Goal: Information Seeking & Learning: Understand process/instructions

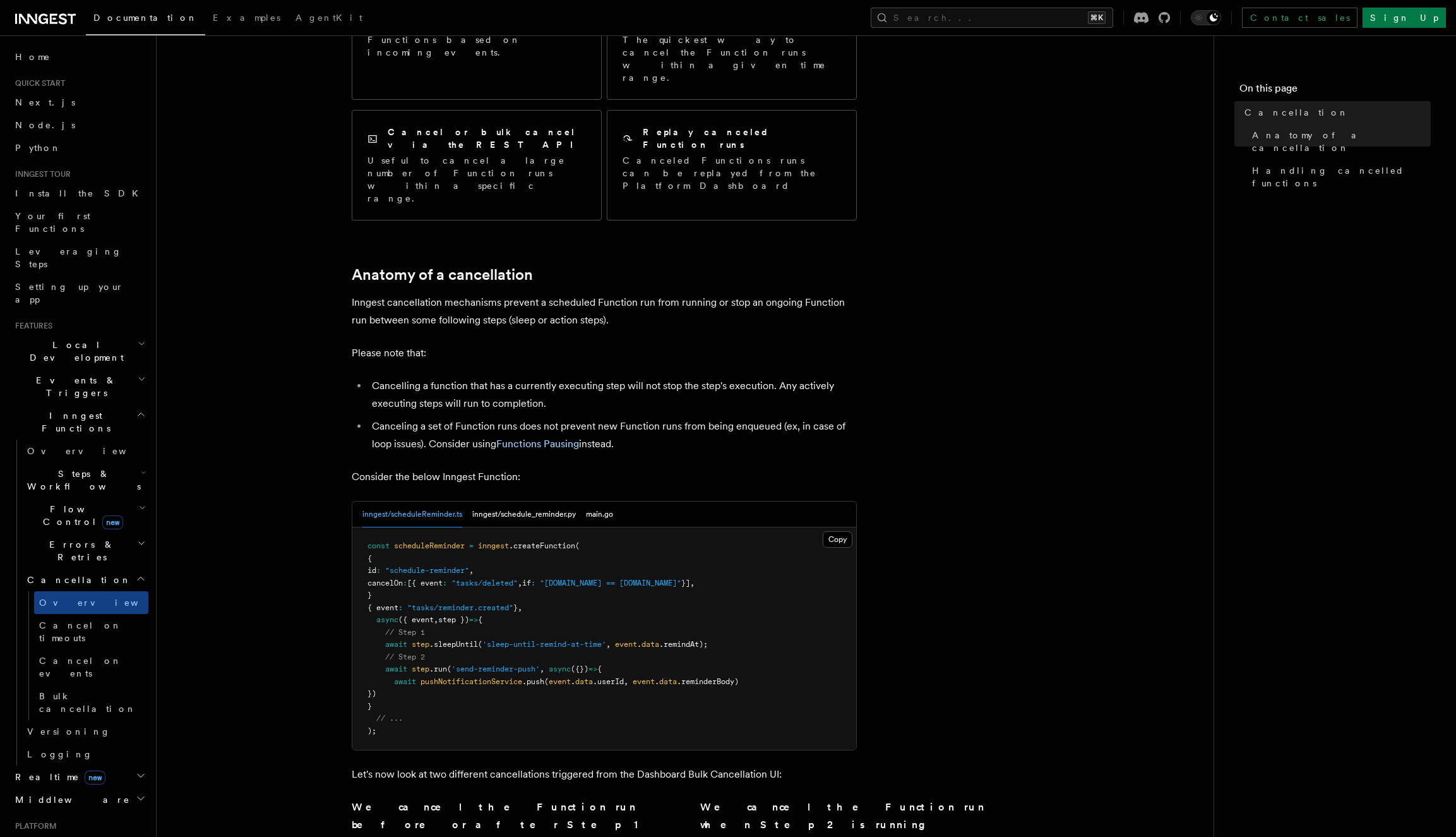
scroll to position [235, 0]
click at [528, 499] on button "inngest/schedule_reminder.py" at bounding box center [524, 512] width 104 height 26
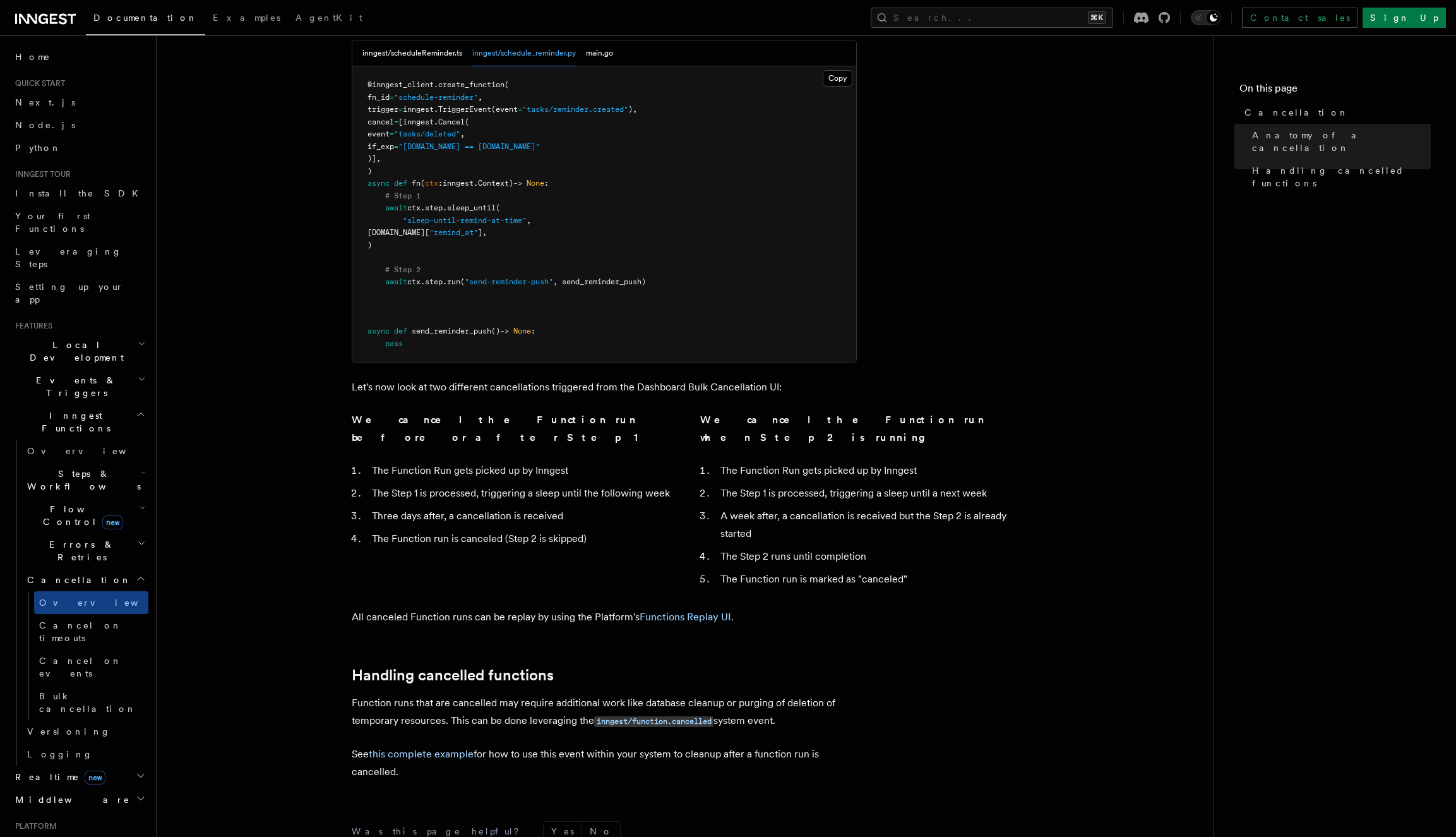
scroll to position [795, 0]
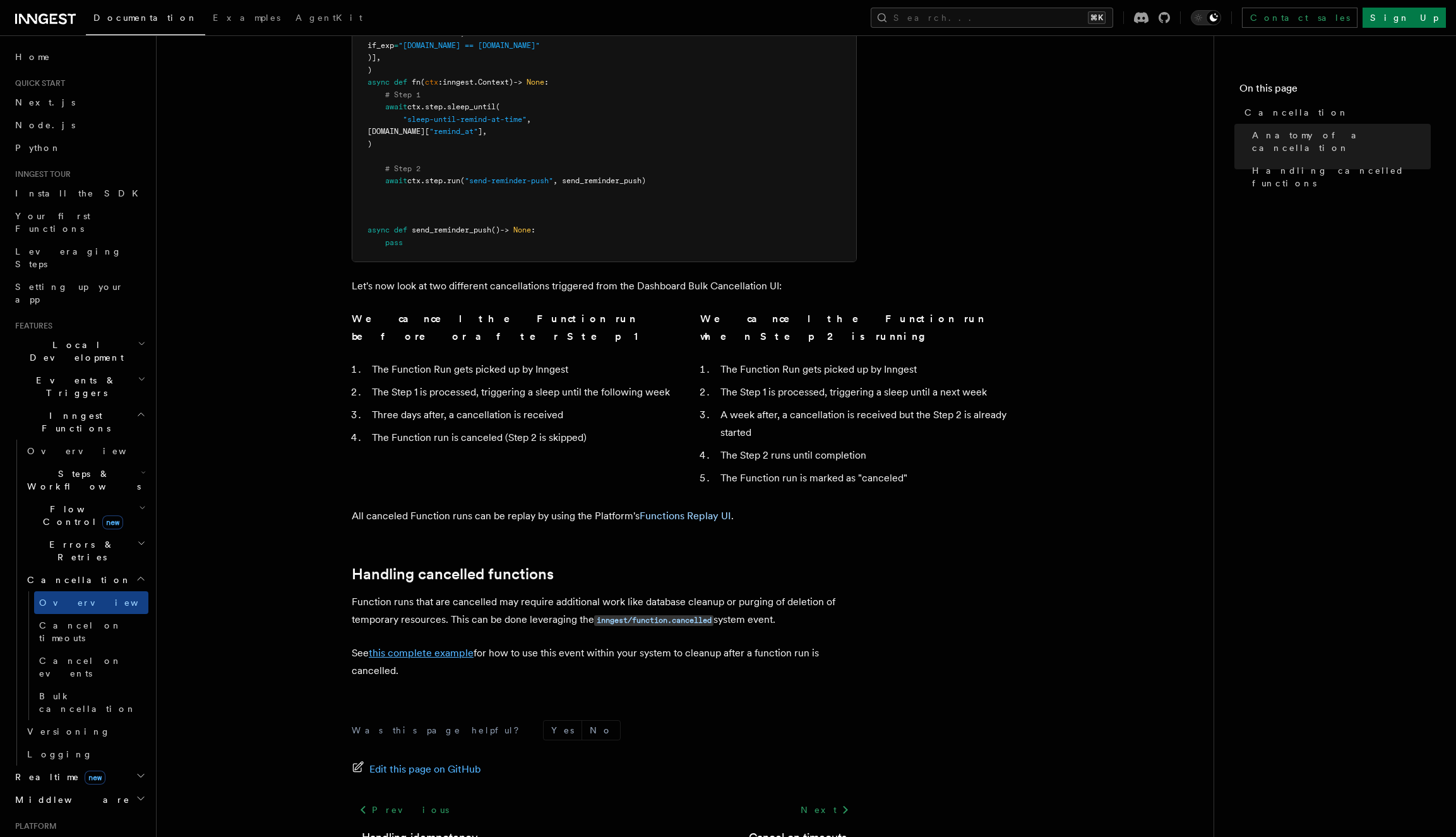
click at [434, 647] on link "this complete example" at bounding box center [421, 653] width 105 height 12
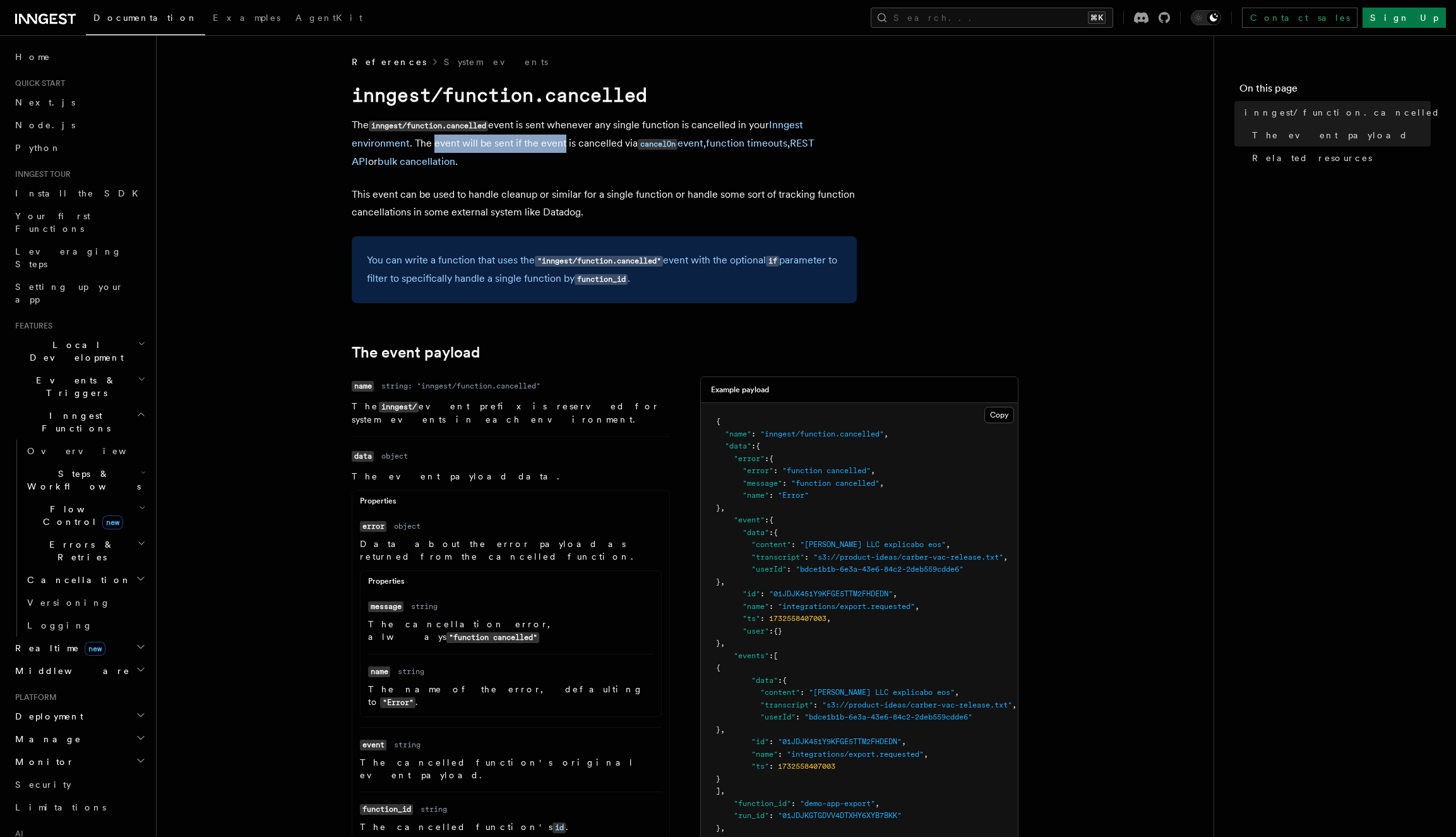
drag, startPoint x: 435, startPoint y: 140, endPoint x: 562, endPoint y: 150, distance: 127.4
click at [562, 150] on p "The inngest/function.cancelled event is sent whenever any single function is ca…" at bounding box center [604, 143] width 505 height 54
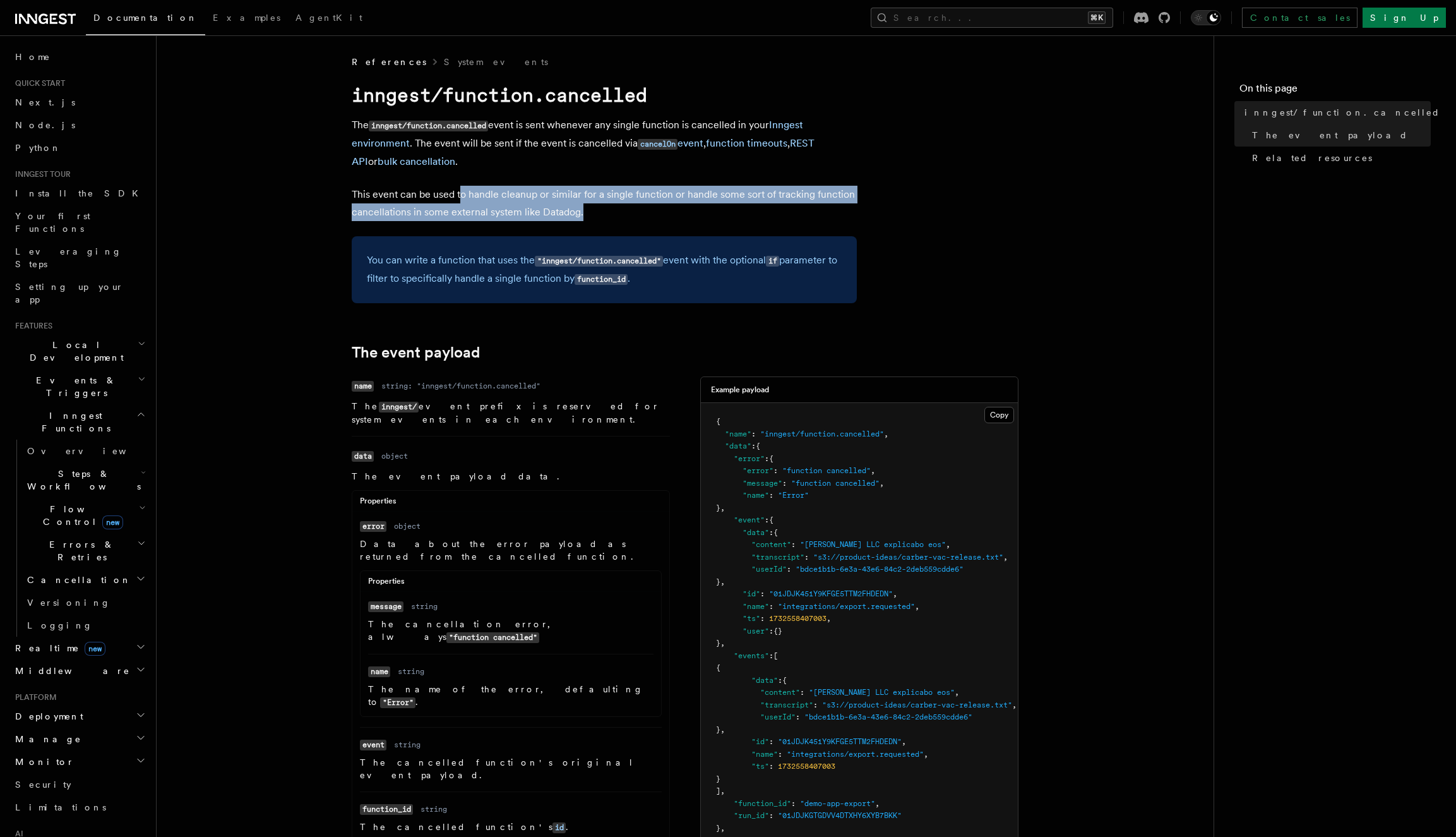
drag, startPoint x: 459, startPoint y: 192, endPoint x: 589, endPoint y: 219, distance: 132.8
click at [589, 219] on p "This event can be used to handle cleanup or similar for a single function or ha…" at bounding box center [604, 203] width 505 height 36
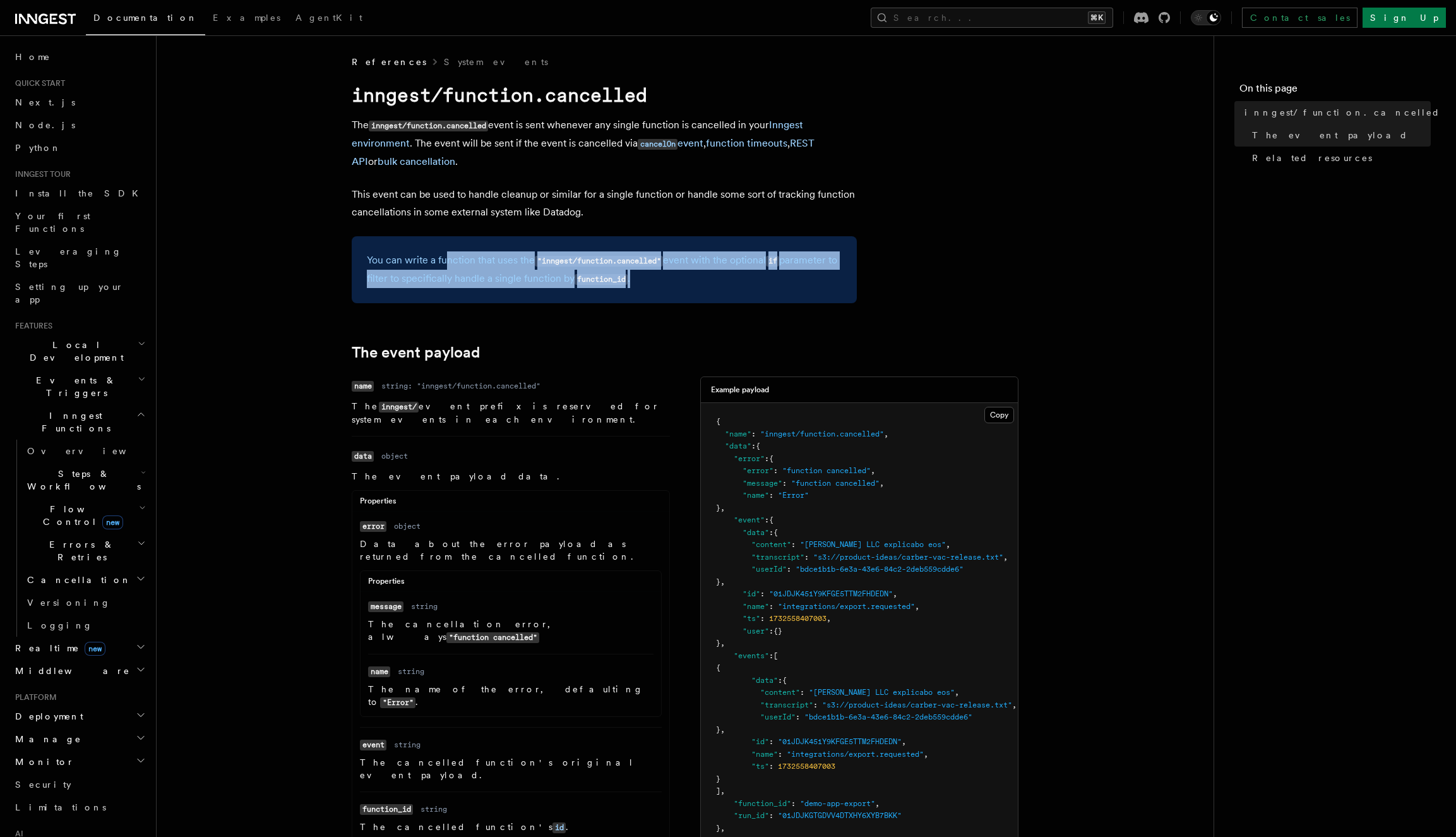
drag, startPoint x: 444, startPoint y: 260, endPoint x: 737, endPoint y: 288, distance: 294.3
click at [737, 288] on div "You can write a function that uses the "inngest/function.cancelled" event with …" at bounding box center [604, 270] width 505 height 67
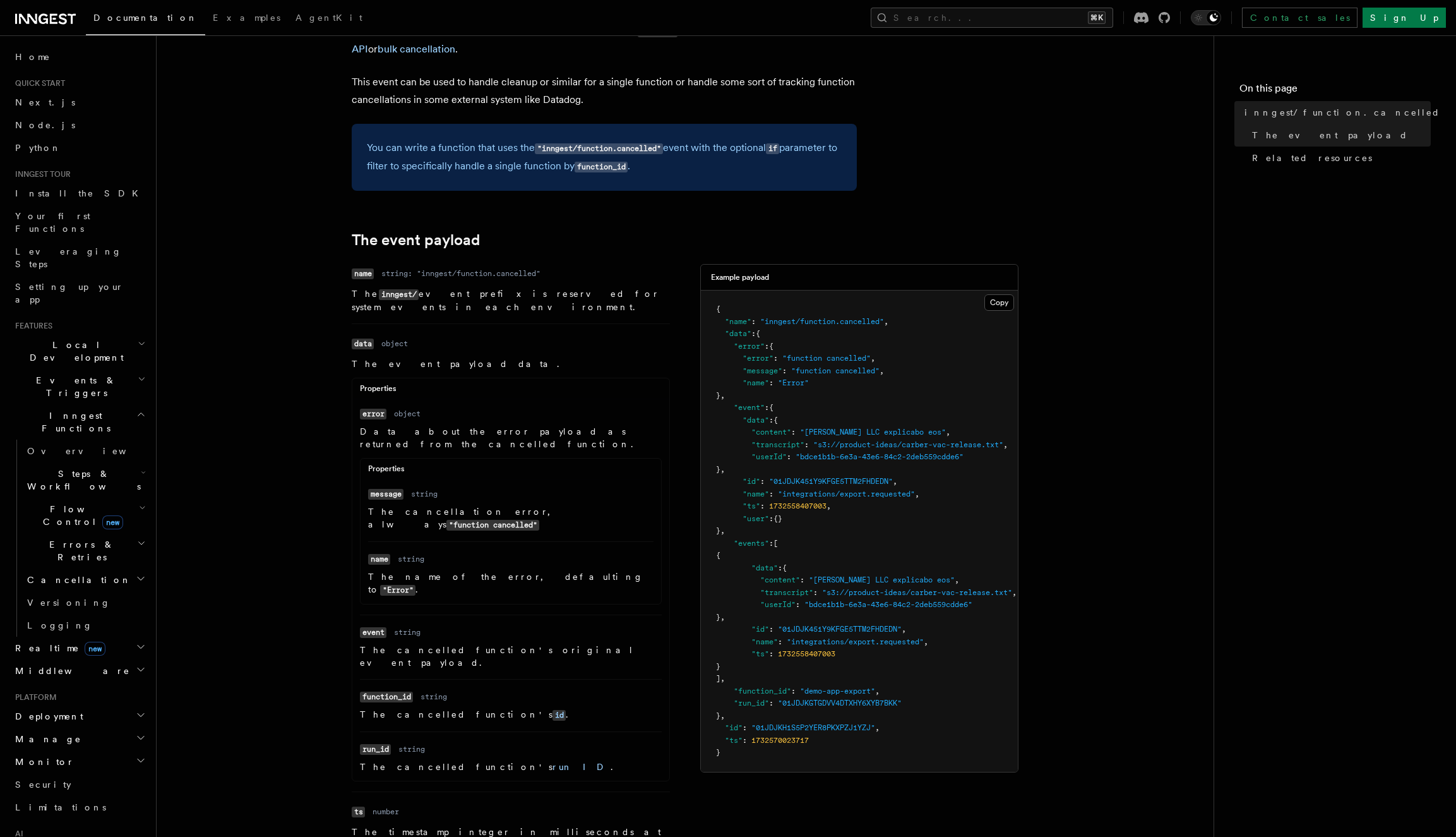
scroll to position [393, 0]
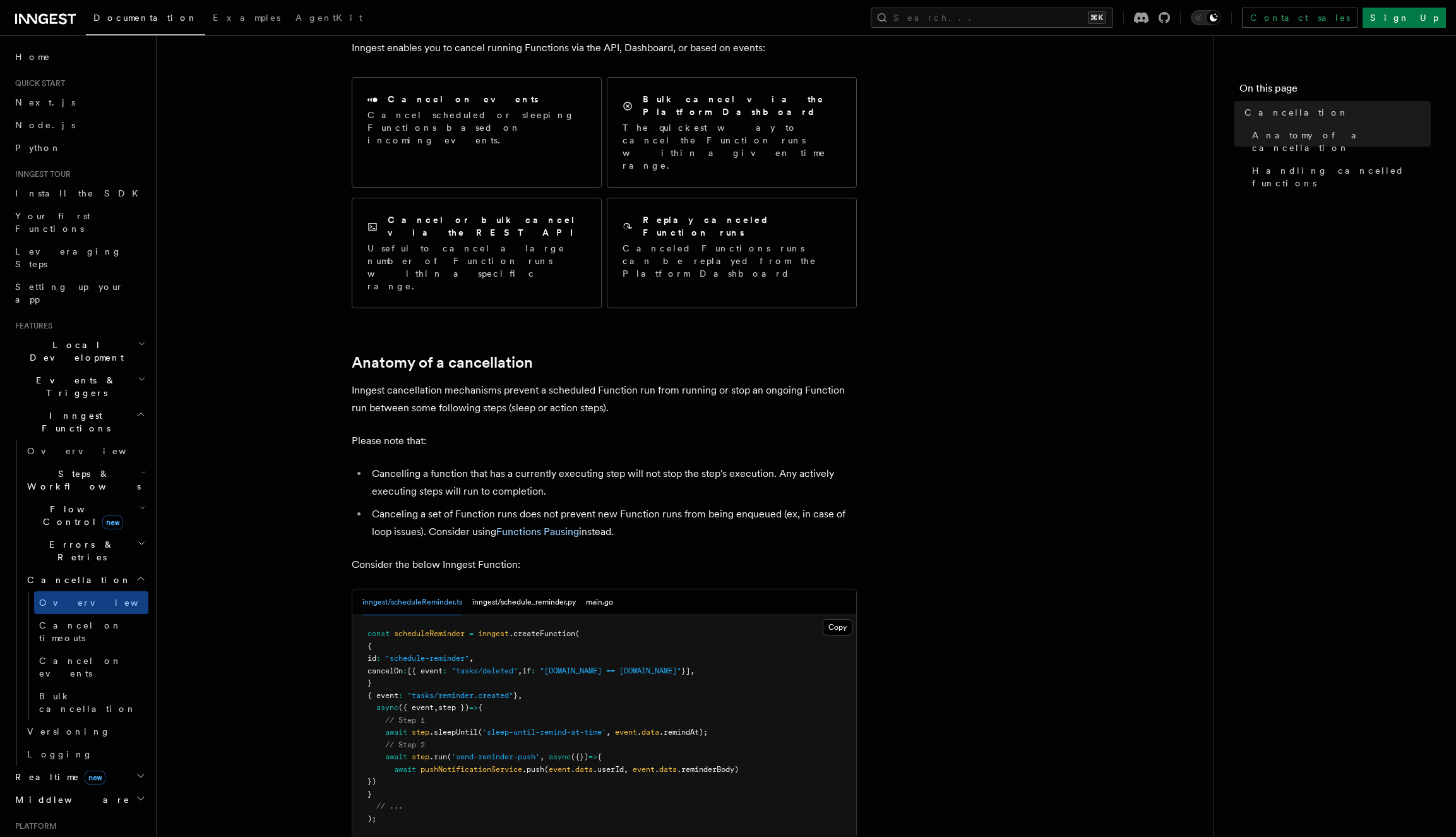
scroll to position [148, 0]
click at [494, 586] on button "inngest/schedule_reminder.py" at bounding box center [524, 599] width 104 height 26
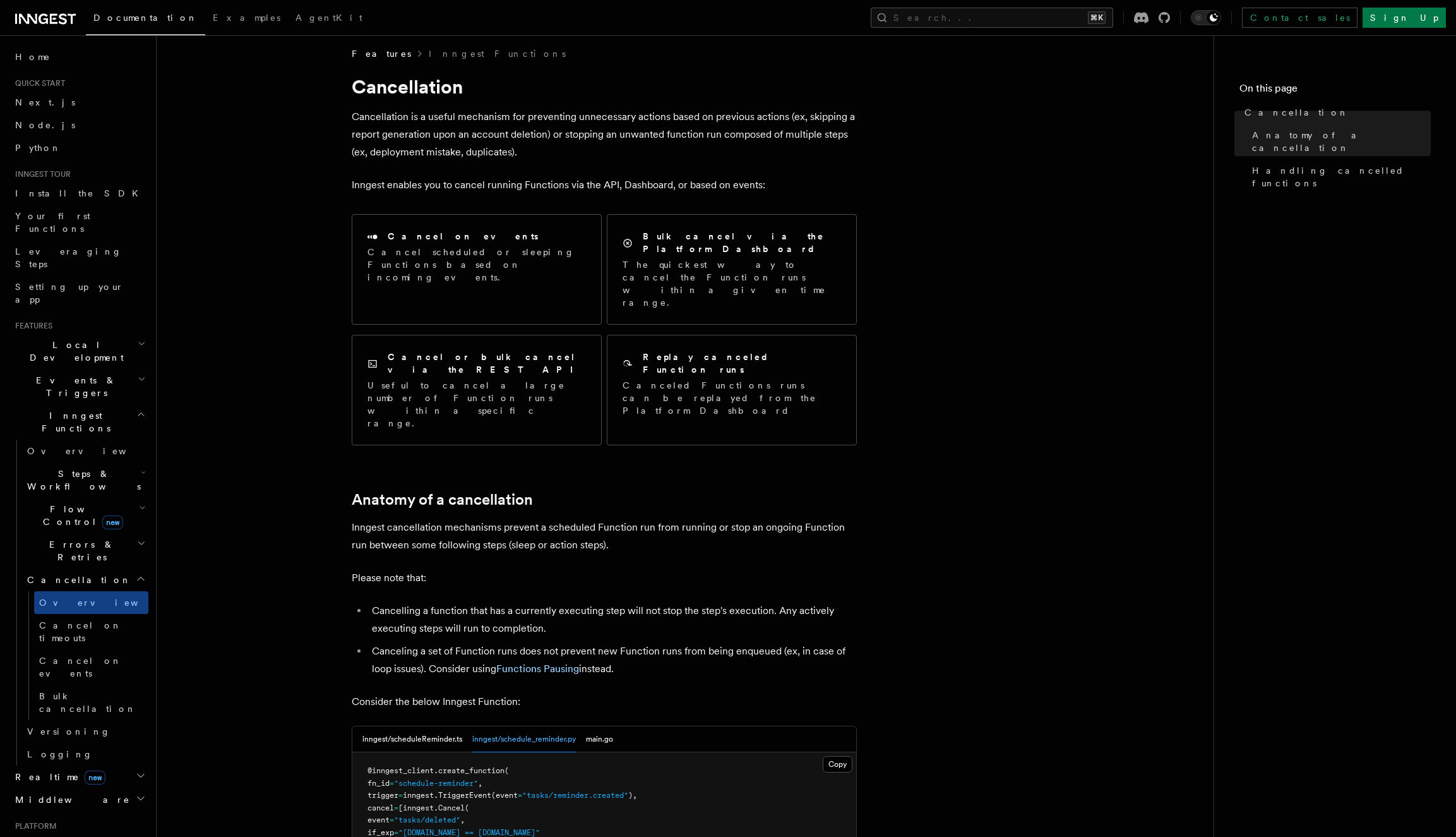
scroll to position [0, 0]
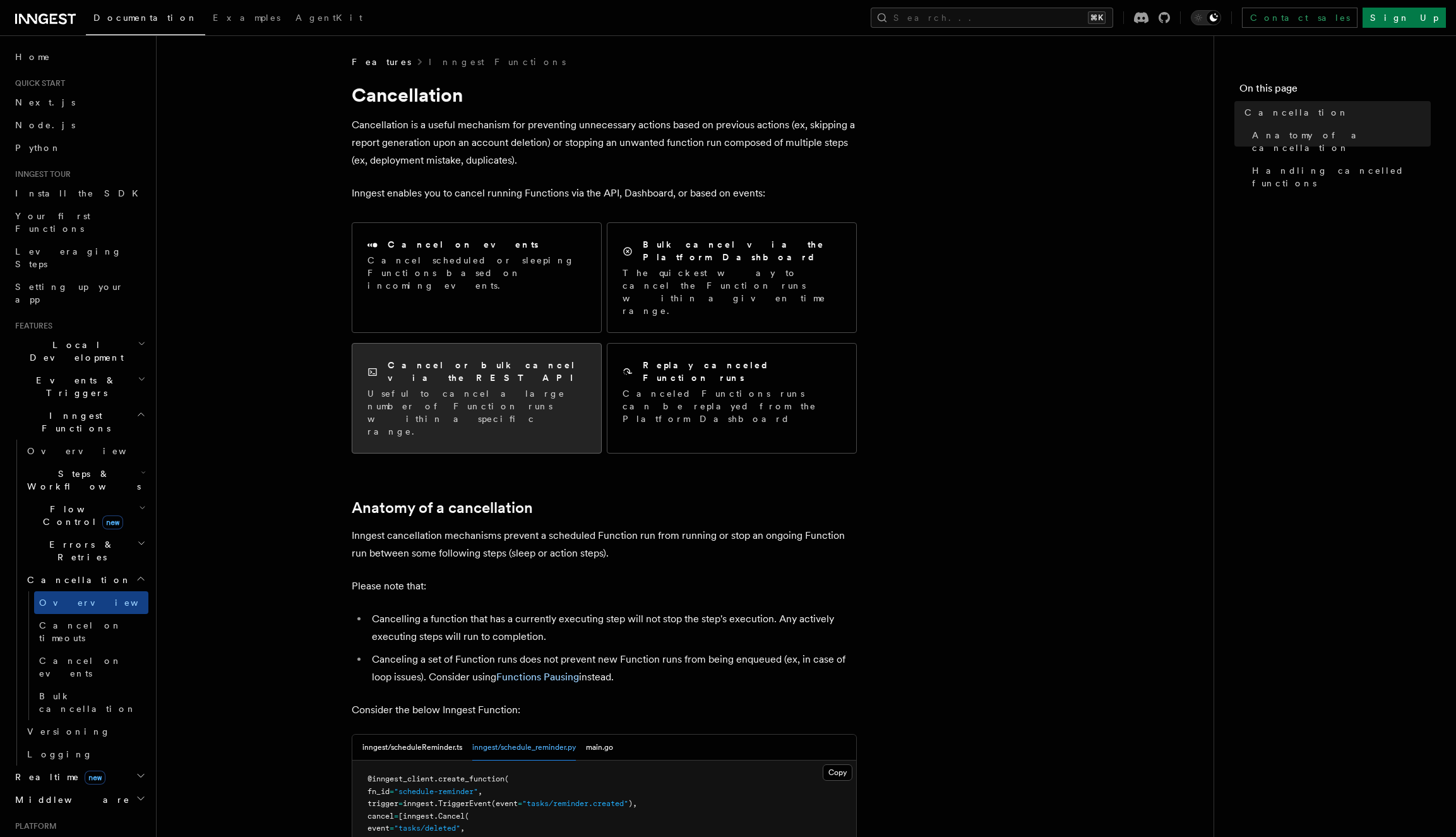
click at [501, 359] on div "Cancel or bulk cancel via the REST API Useful to cancel a large number of Funct…" at bounding box center [477, 398] width 219 height 79
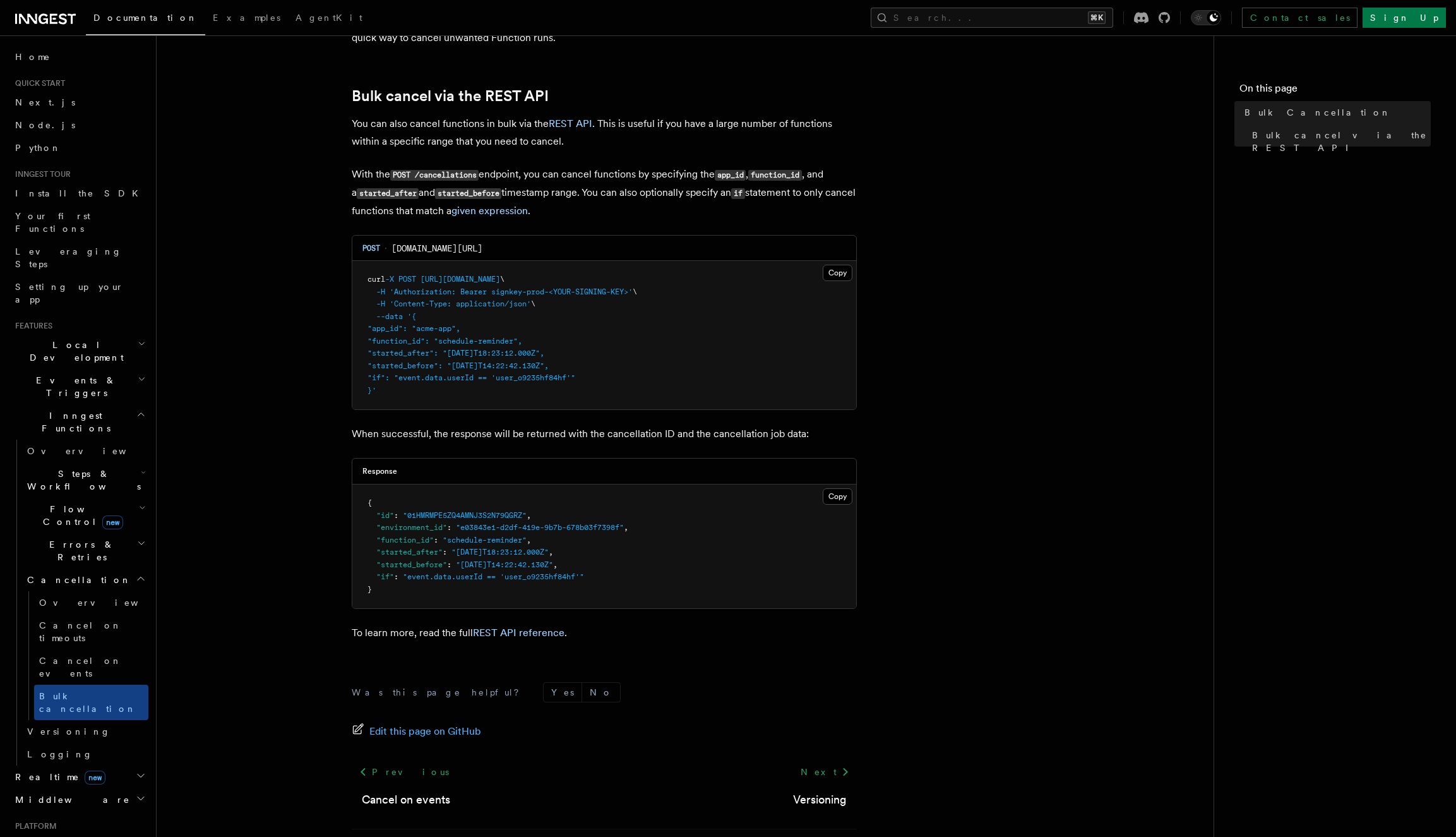
scroll to position [213, 0]
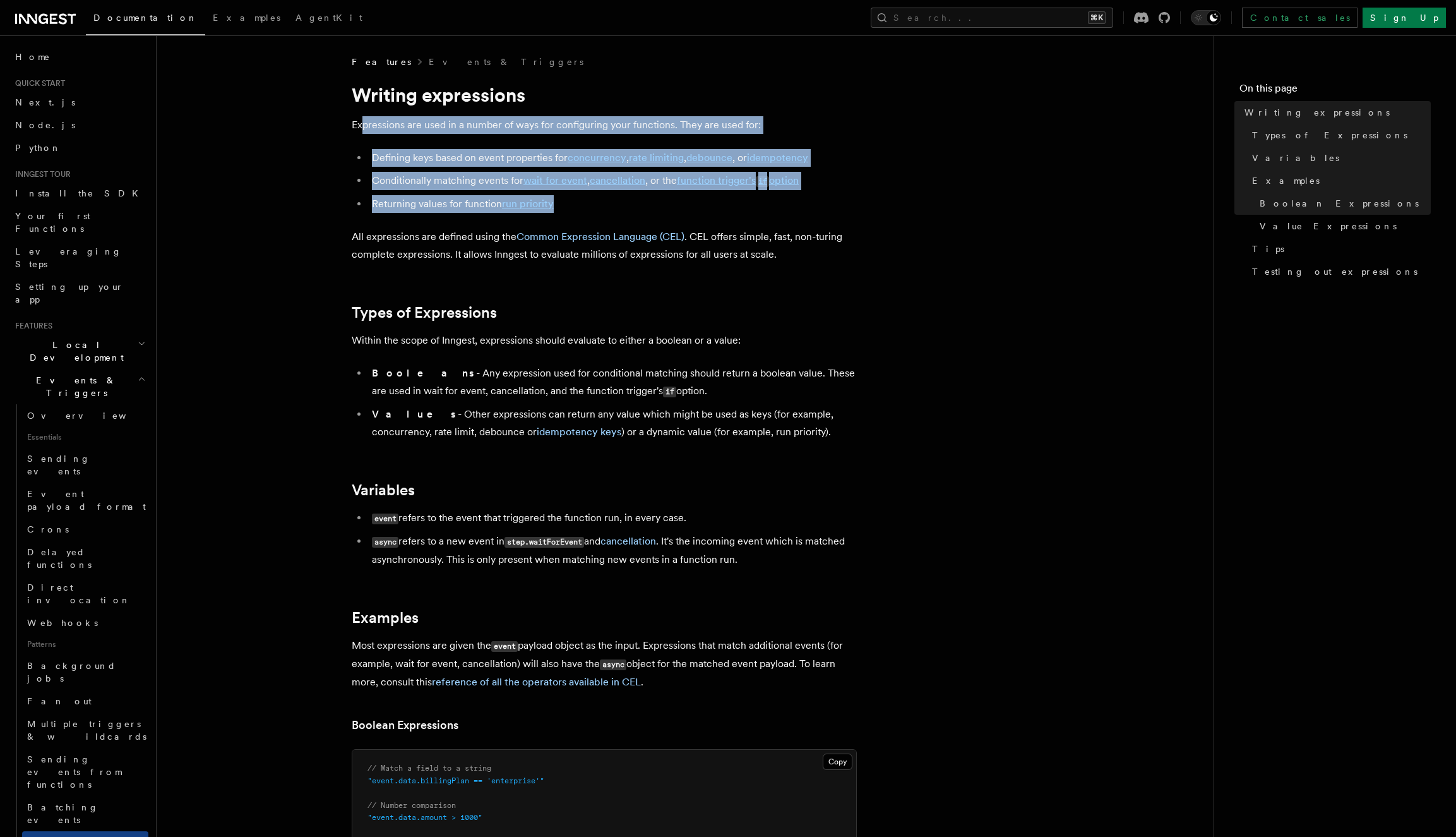
drag, startPoint x: 365, startPoint y: 125, endPoint x: 585, endPoint y: 206, distance: 234.4
click at [585, 206] on li "Returning values for function run priority" at bounding box center [612, 204] width 489 height 18
